Goal: Task Accomplishment & Management: Complete application form

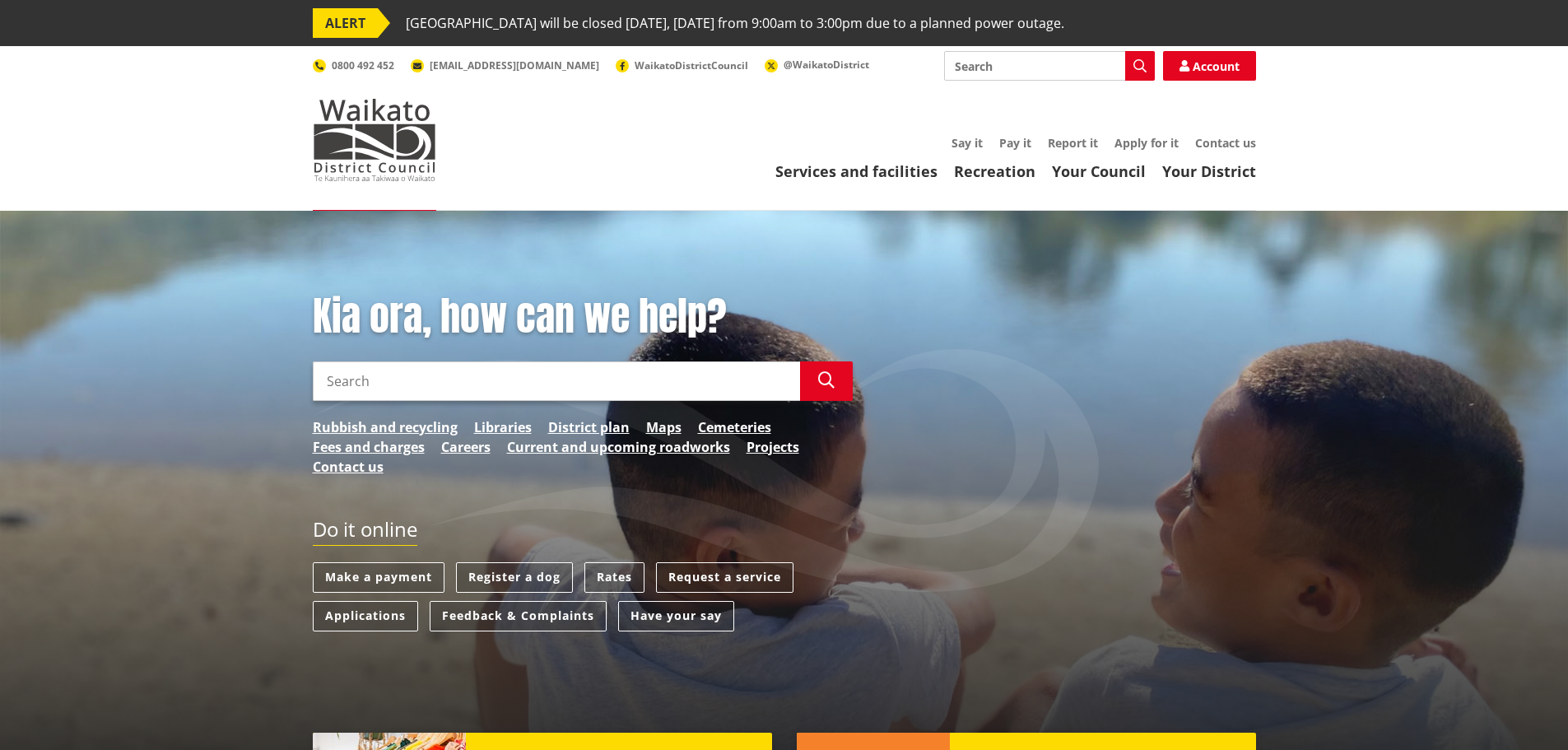
click at [1015, 59] on input "Search" at bounding box center [1050, 66] width 211 height 30
type input "resource consent application"
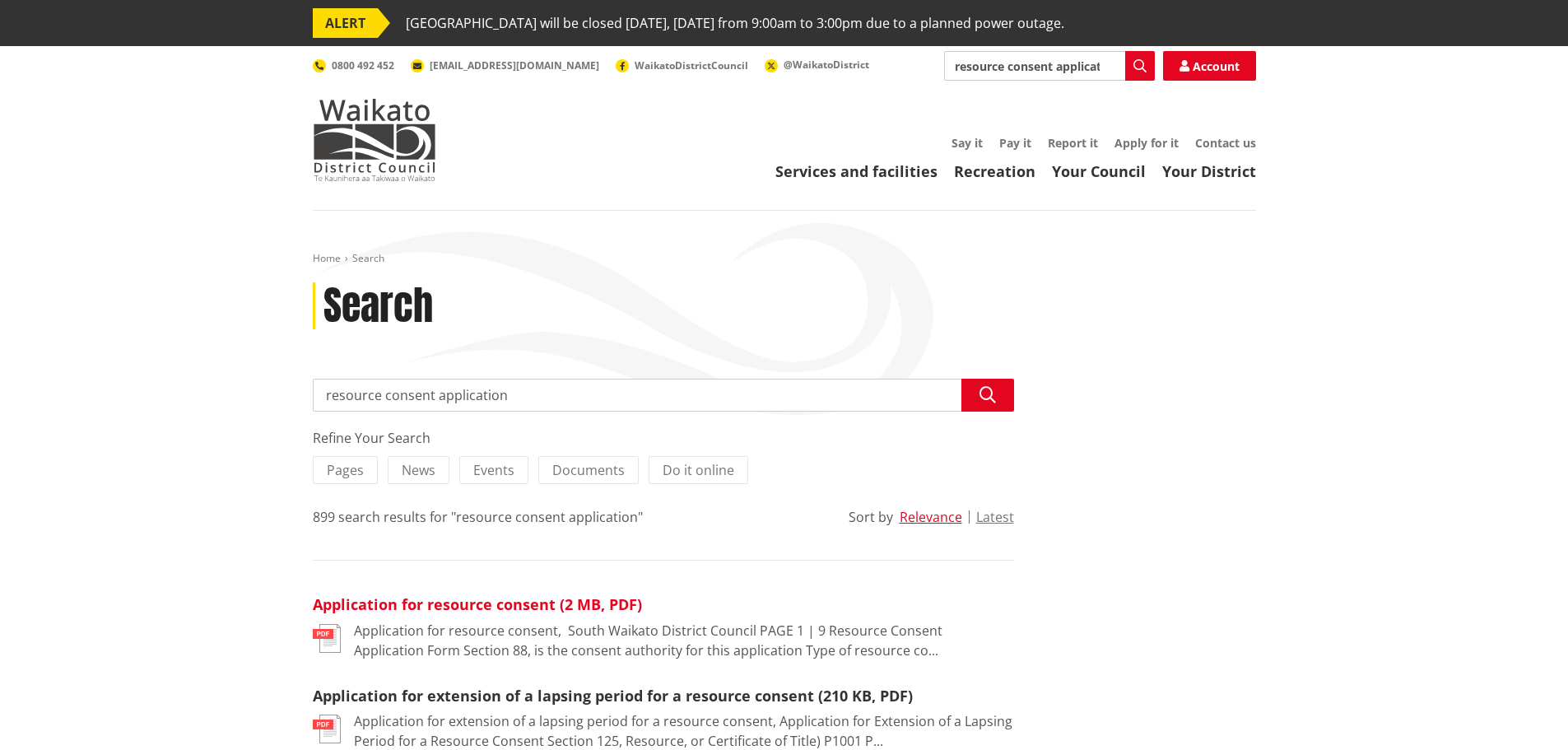
click at [533, 606] on link "Application for resource consent (2 MB, PDF)" at bounding box center [477, 604] width 329 height 20
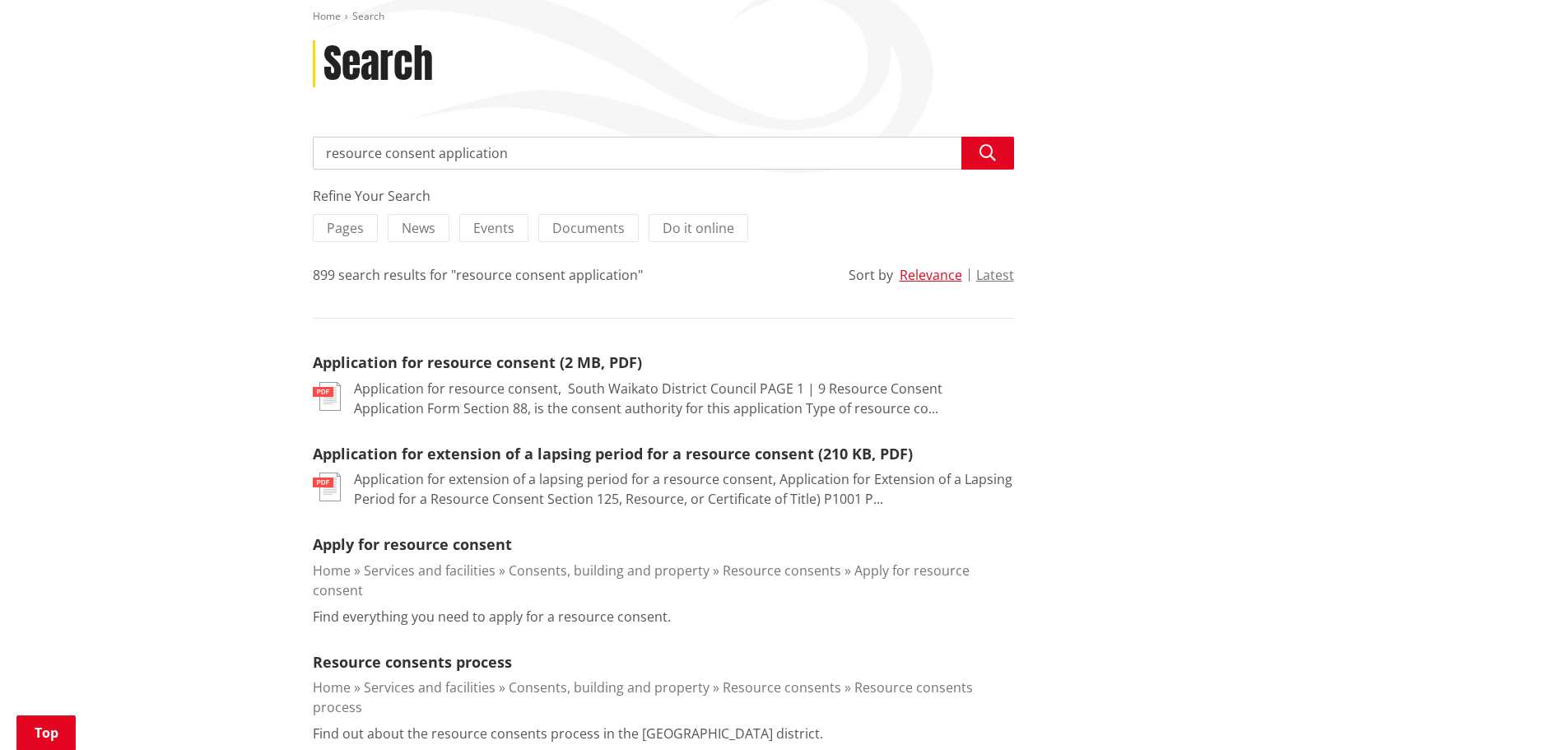
scroll to position [247, 0]
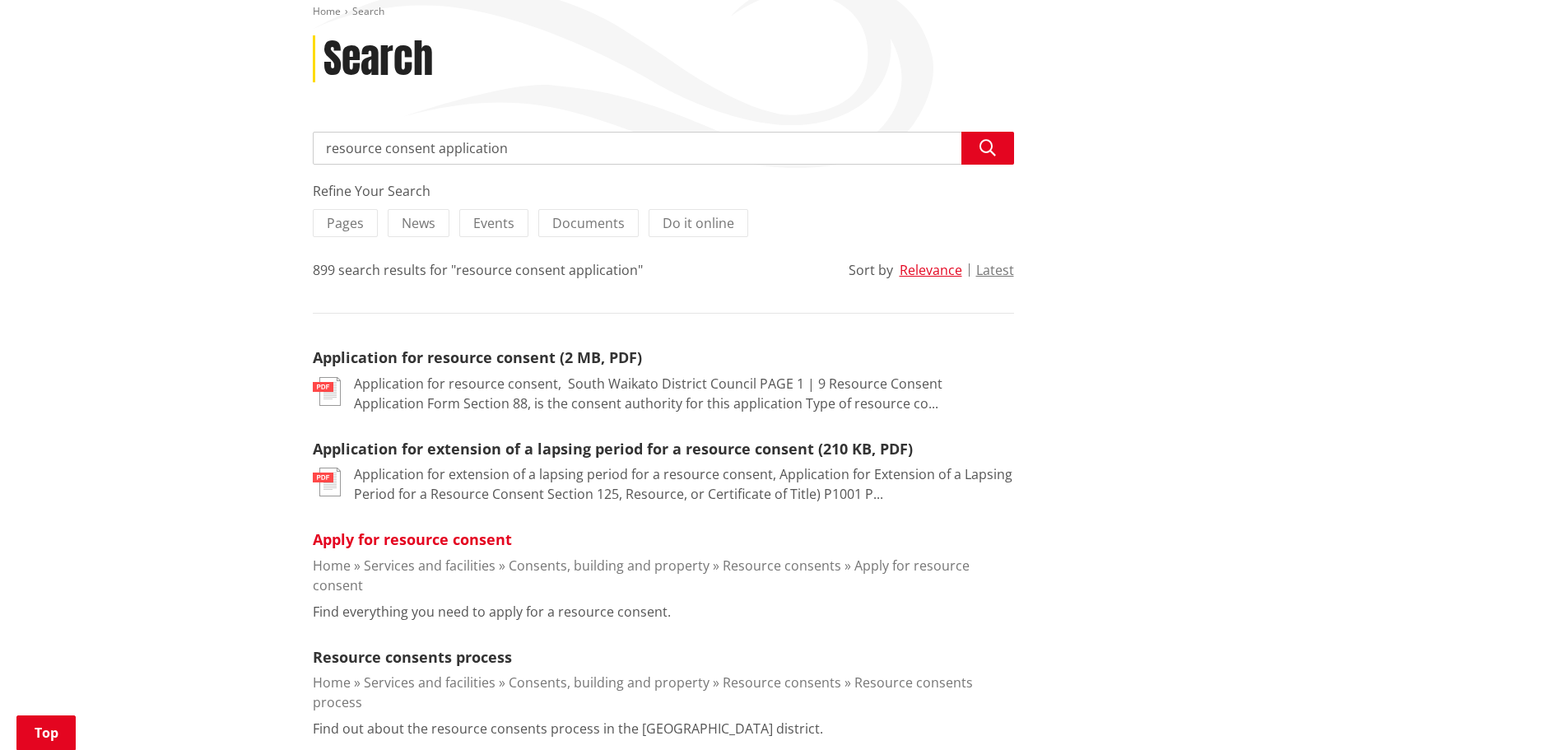
click at [468, 539] on link "Apply for resource consent" at bounding box center [412, 539] width 199 height 20
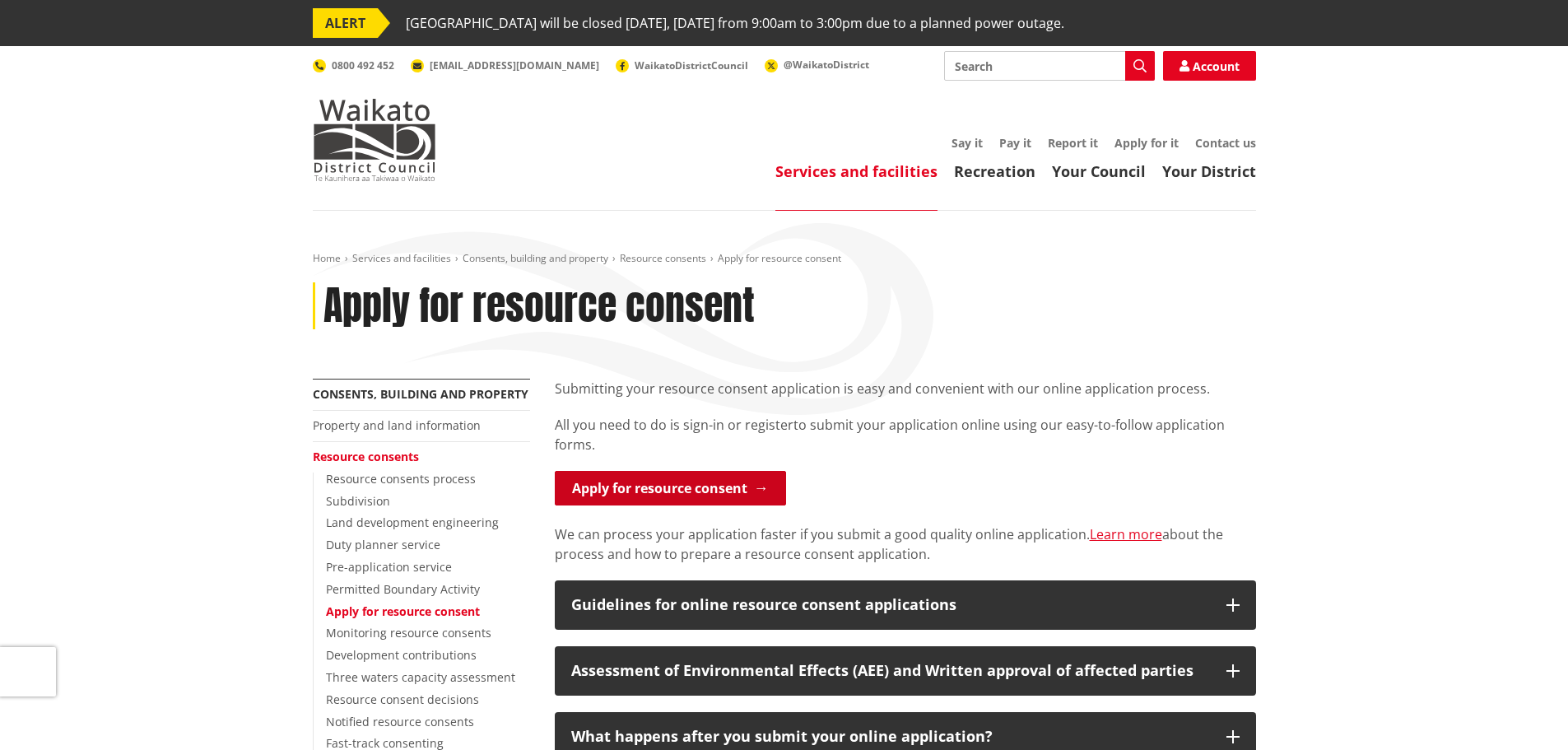
click at [721, 487] on link "Apply for resource consent" at bounding box center [670, 488] width 232 height 34
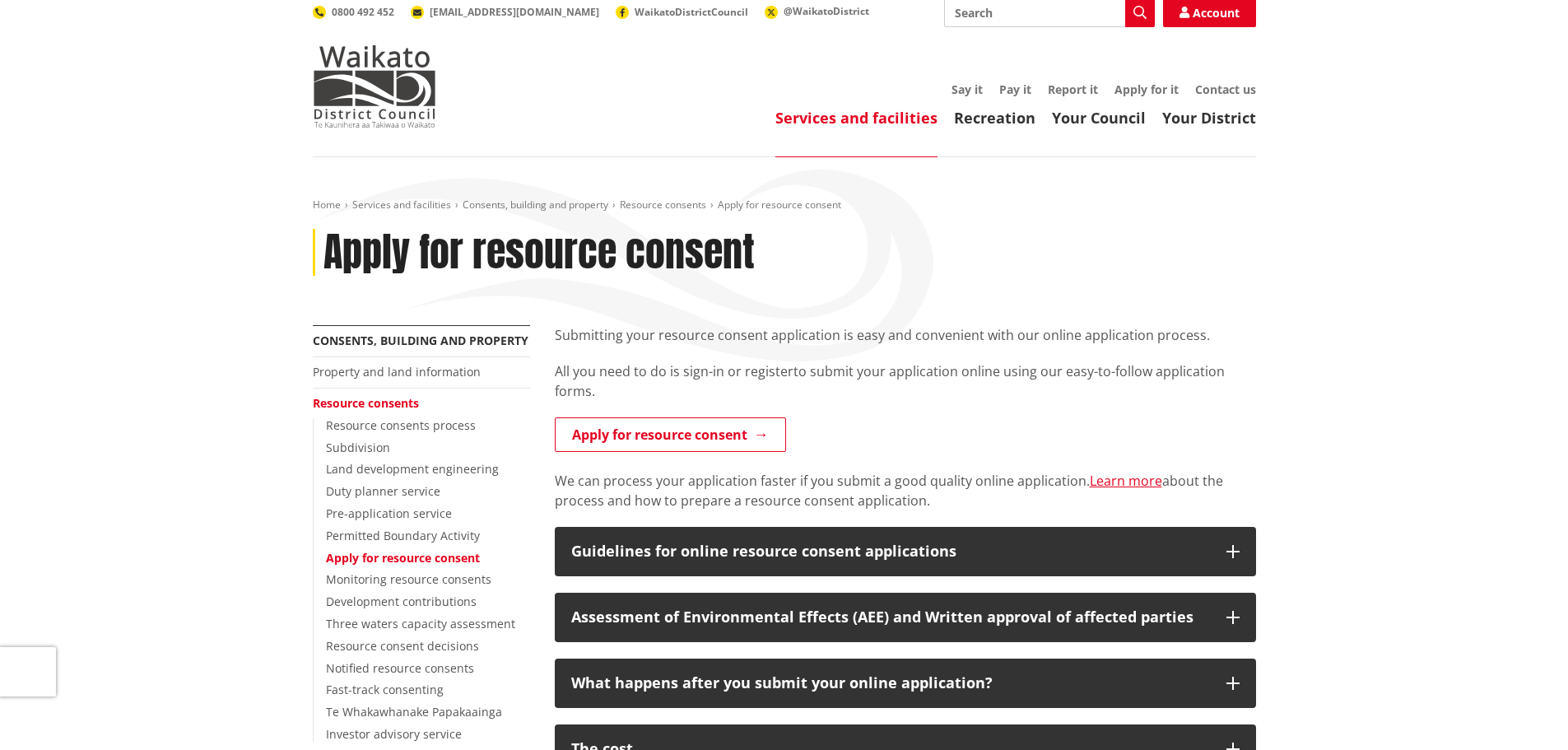
scroll to position [83, 0]
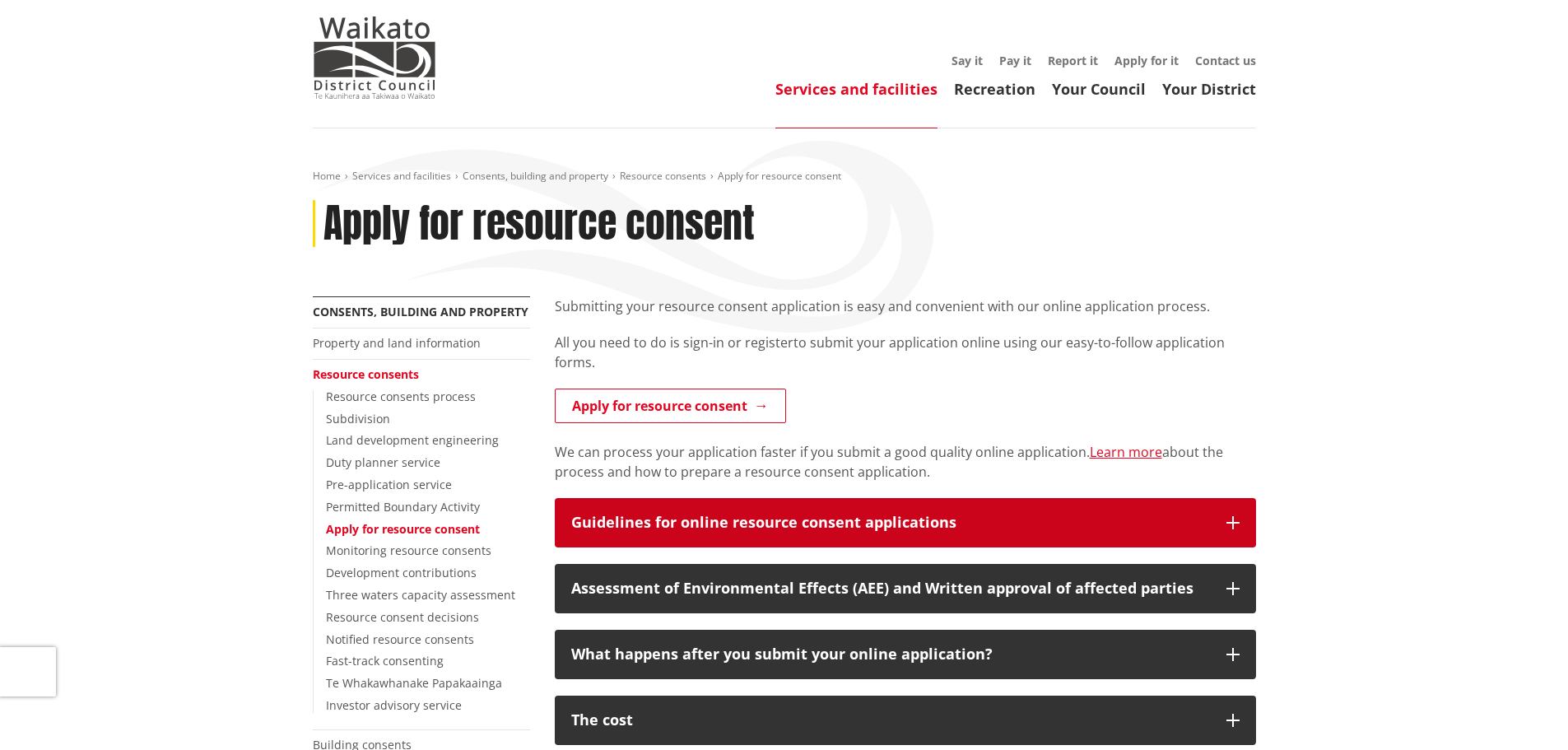
click at [812, 519] on div "Guidelines for online resource consent applications" at bounding box center [891, 522] width 639 height 17
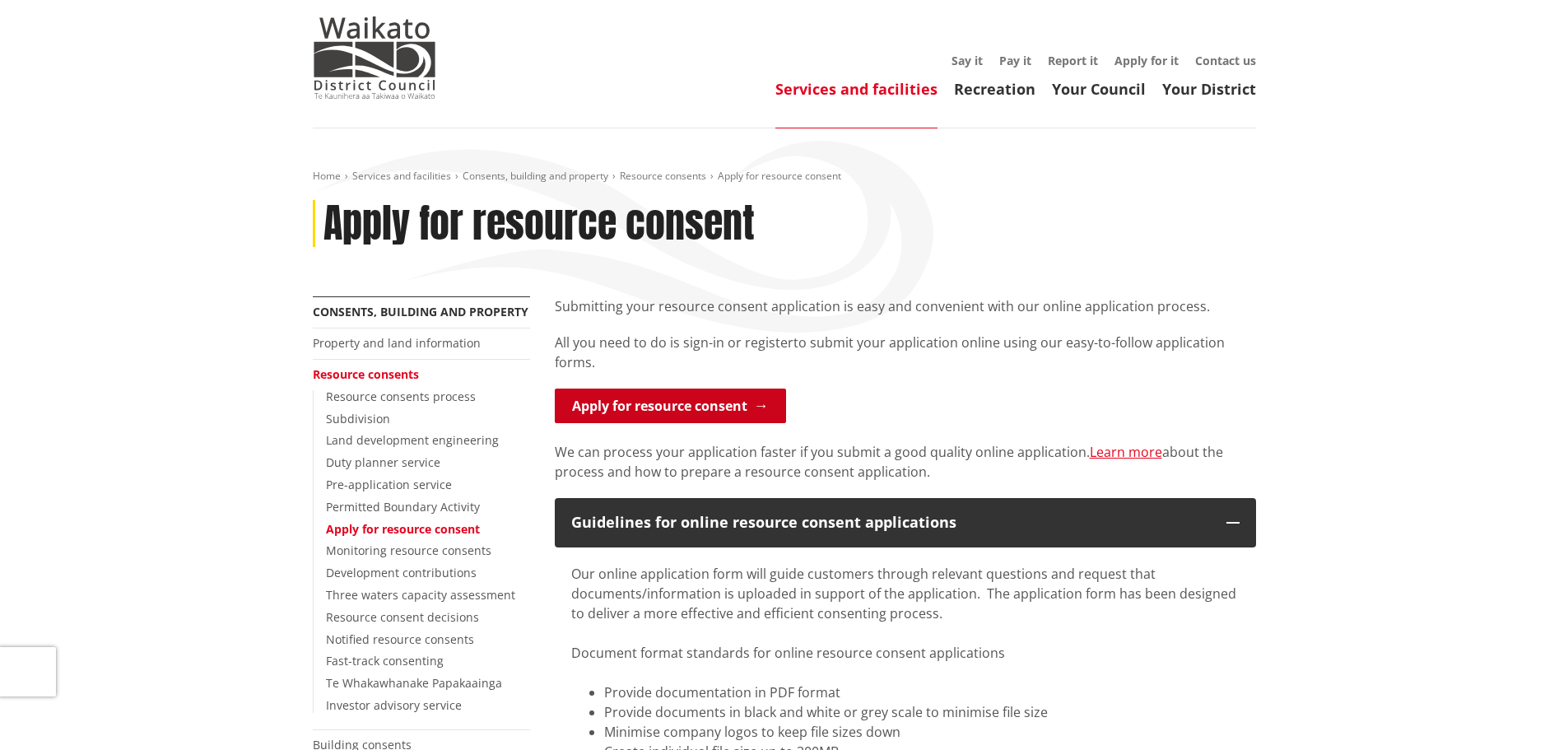
click at [695, 402] on link "Apply for resource consent" at bounding box center [670, 405] width 232 height 34
